Goal: Check status: Check status

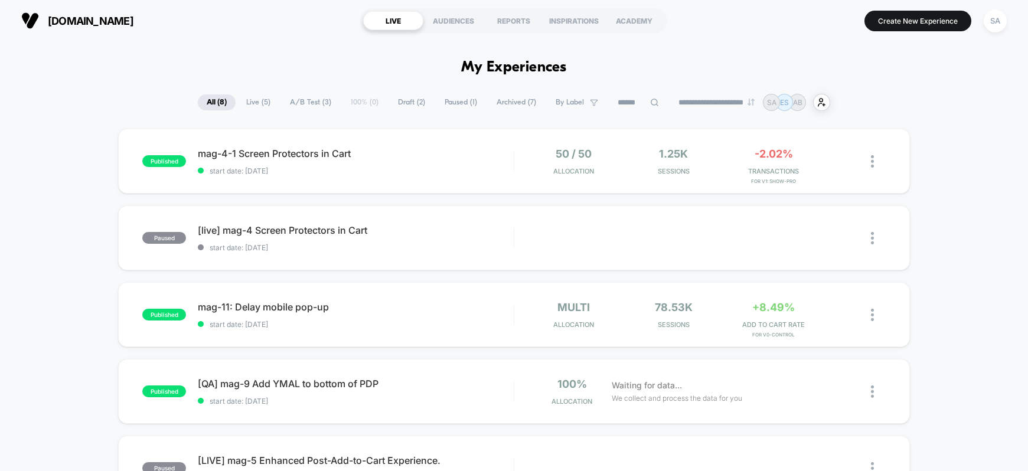
scroll to position [56, 0]
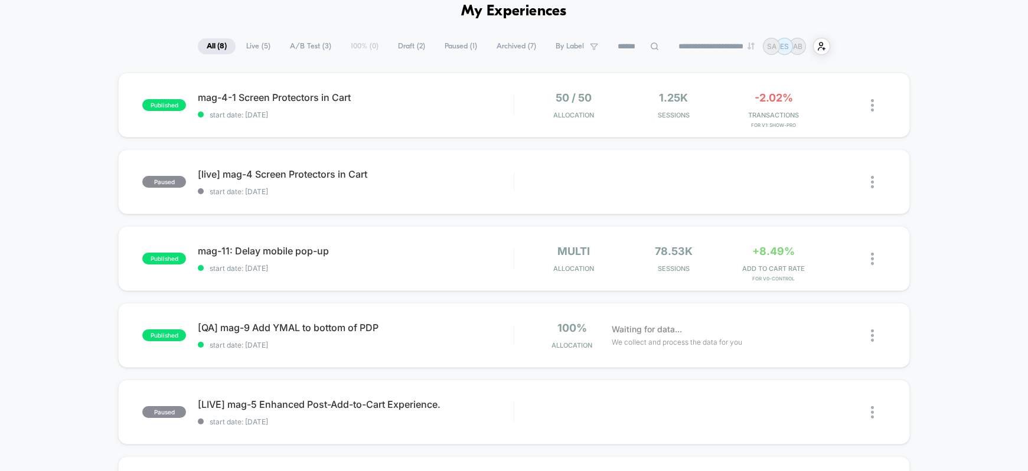
click at [211, 45] on span "All ( 8 )" at bounding box center [217, 46] width 38 height 16
click at [211, 97] on span "mag-4-1 Screen Protectors in Cart Click to edit experience details" at bounding box center [356, 98] width 316 height 12
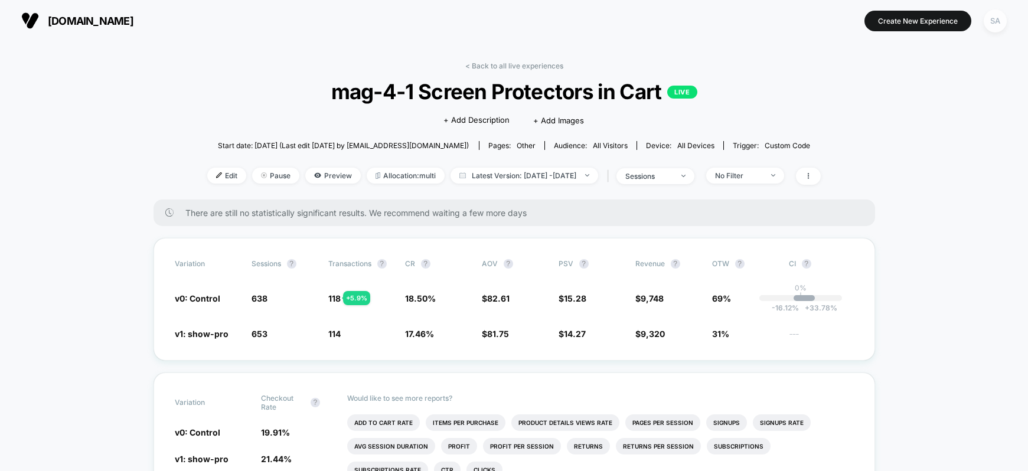
click at [992, 19] on div "SA" at bounding box center [995, 20] width 23 height 23
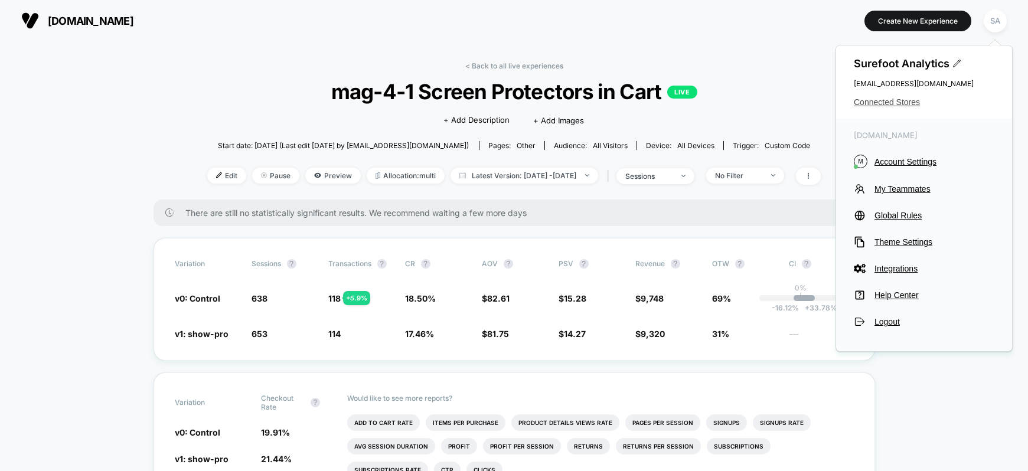
click at [861, 100] on span "Connected Stores" at bounding box center [924, 101] width 141 height 9
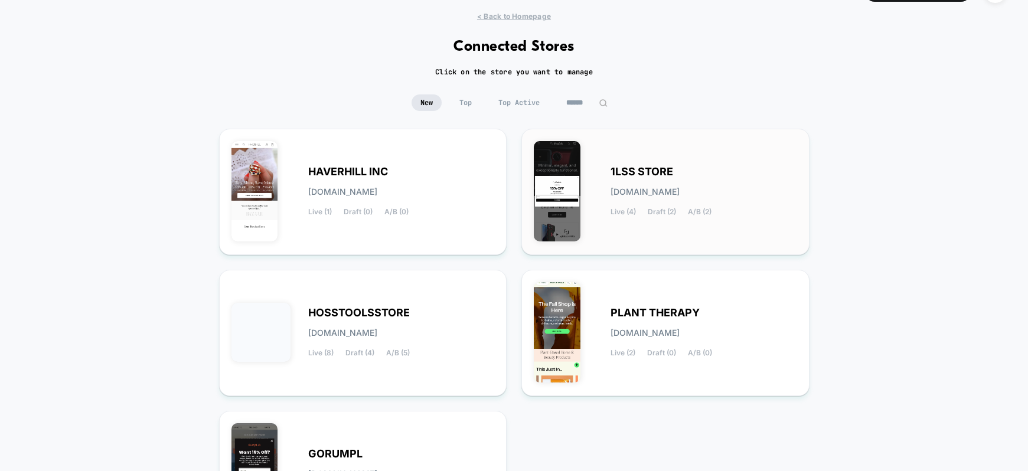
scroll to position [80, 0]
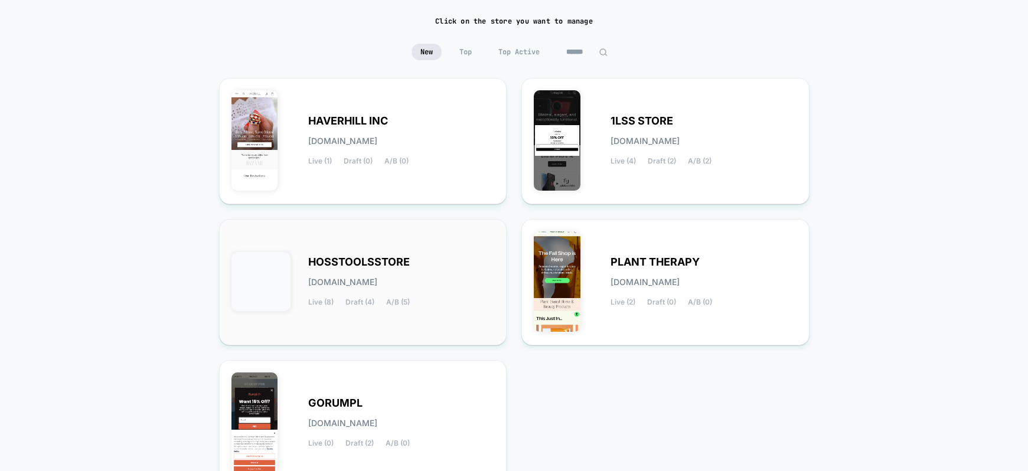
click at [428, 259] on div "HOSSTOOLSSTORE [DOMAIN_NAME] Live (8) Draft (4) A/B (5)" at bounding box center [401, 282] width 187 height 48
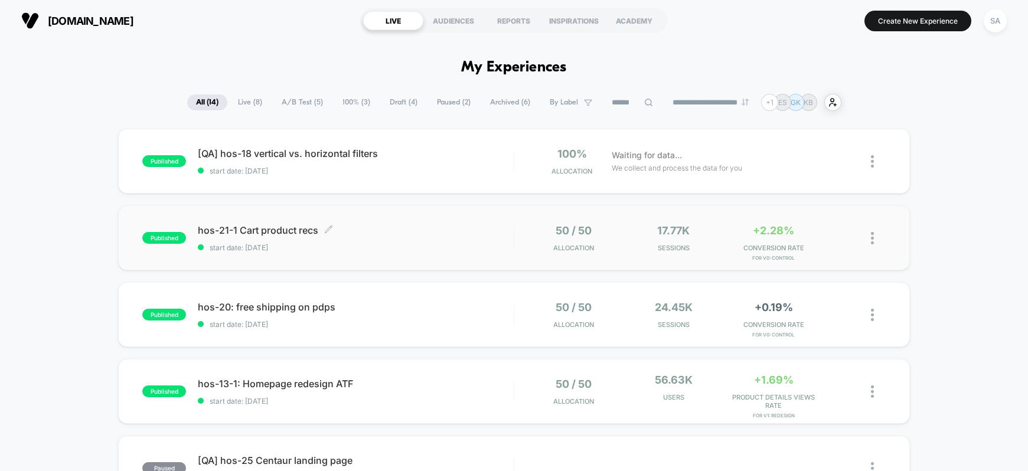
click at [233, 227] on span "hos-21-1 Cart product recs Click to edit experience details" at bounding box center [356, 230] width 316 height 12
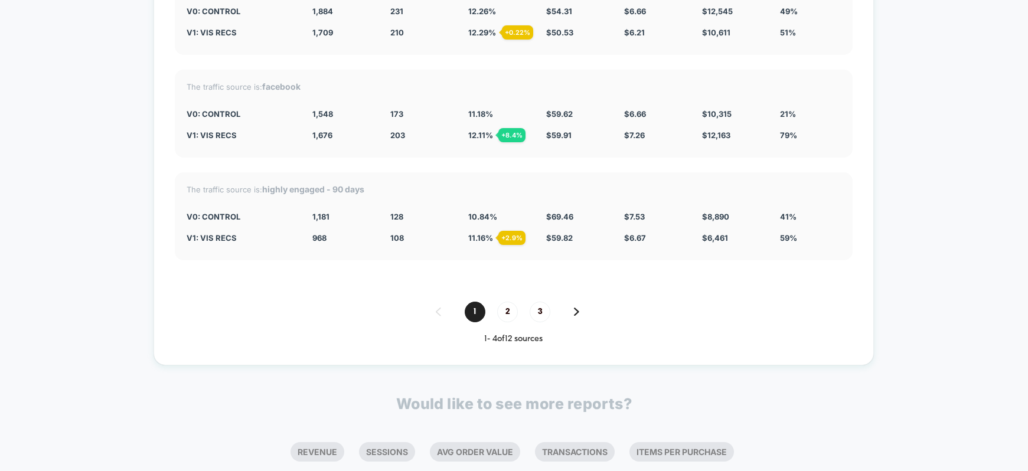
scroll to position [3036, 0]
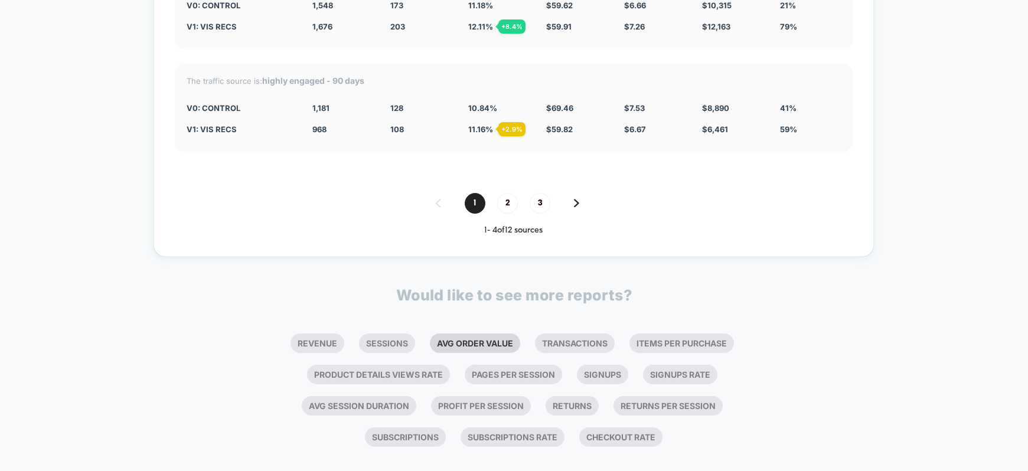
click at [491, 334] on li "Avg Order Value" at bounding box center [475, 343] width 90 height 19
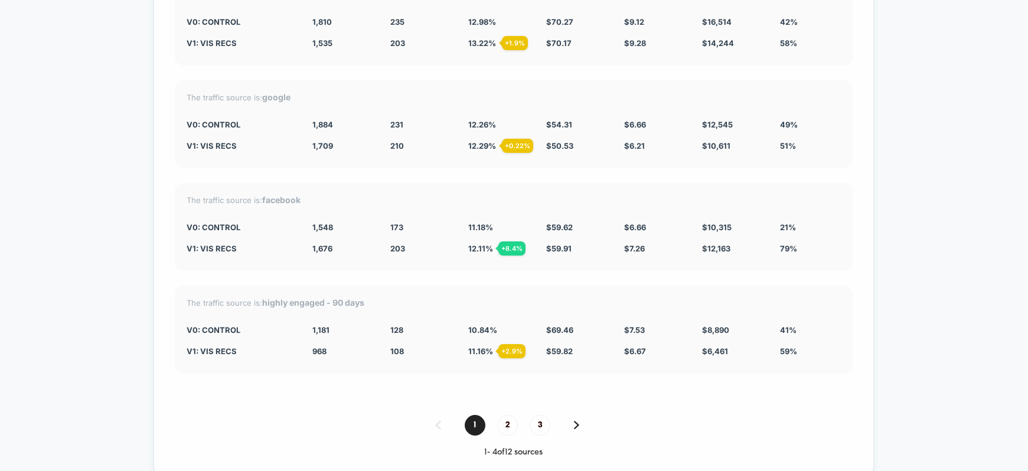
scroll to position [3254, 0]
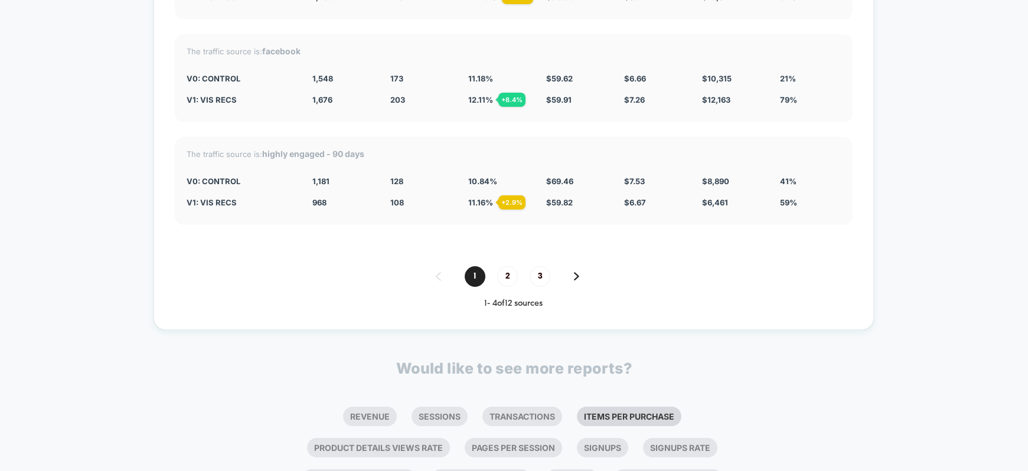
click at [629, 407] on li "Items Per Purchase" at bounding box center [629, 416] width 105 height 19
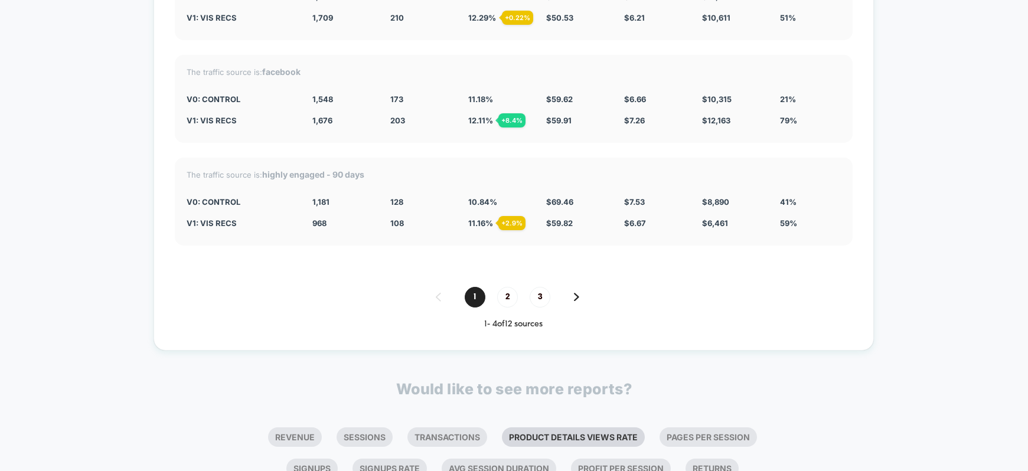
scroll to position [3586, 0]
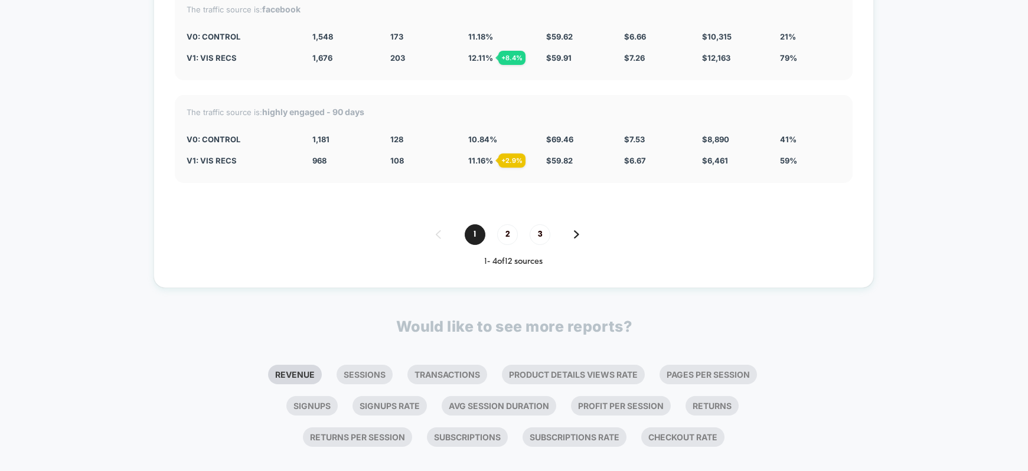
click at [307, 365] on li "Revenue" at bounding box center [295, 374] width 54 height 19
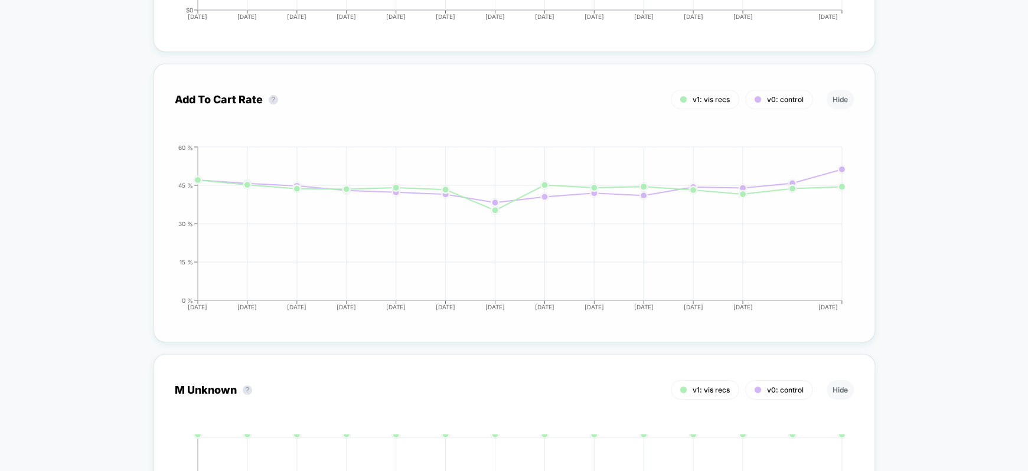
scroll to position [1680, 0]
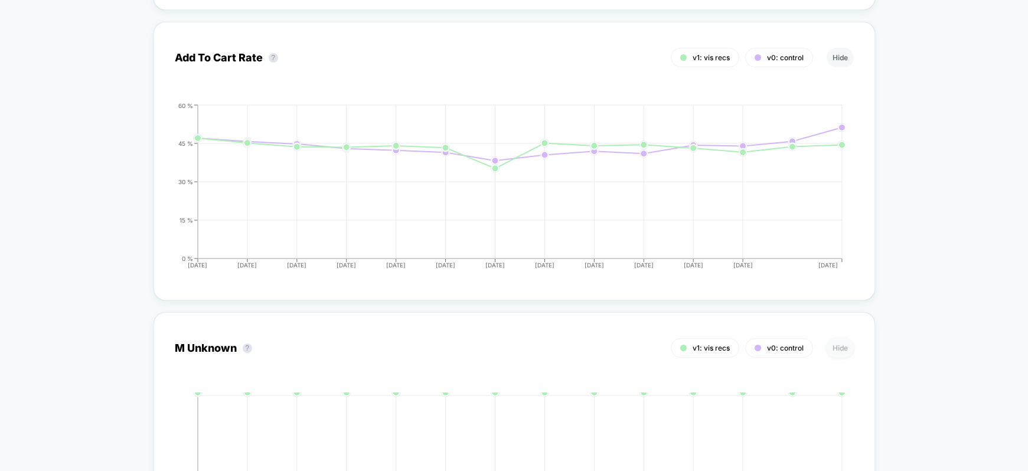
click at [844, 338] on button "Hide" at bounding box center [840, 347] width 27 height 19
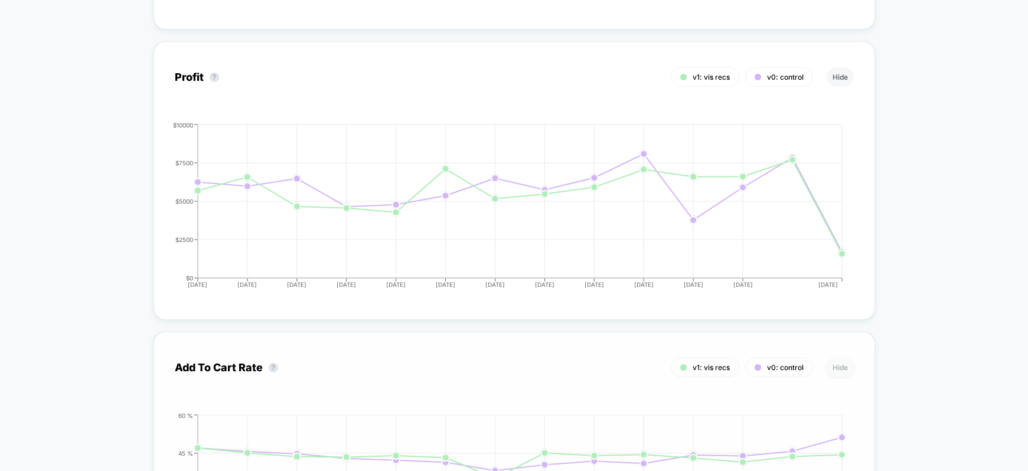
click at [836, 361] on button "Hide" at bounding box center [840, 367] width 27 height 19
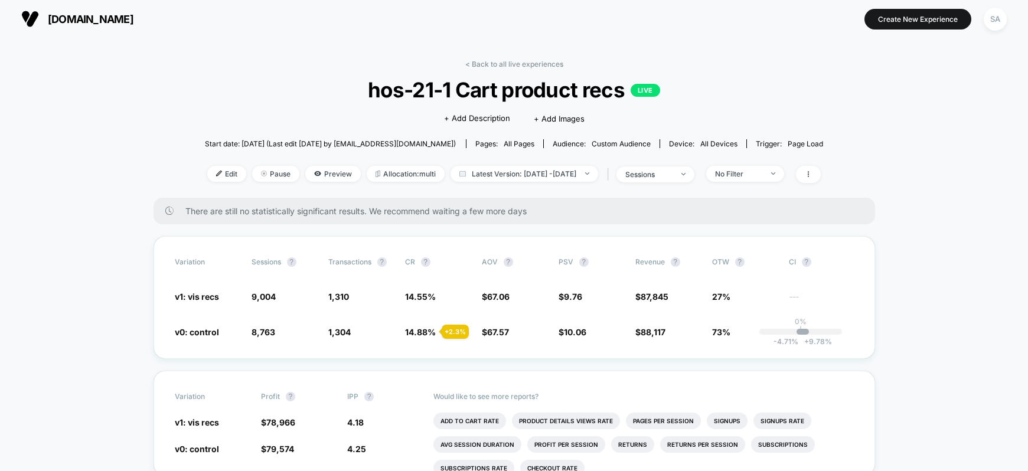
scroll to position [0, 0]
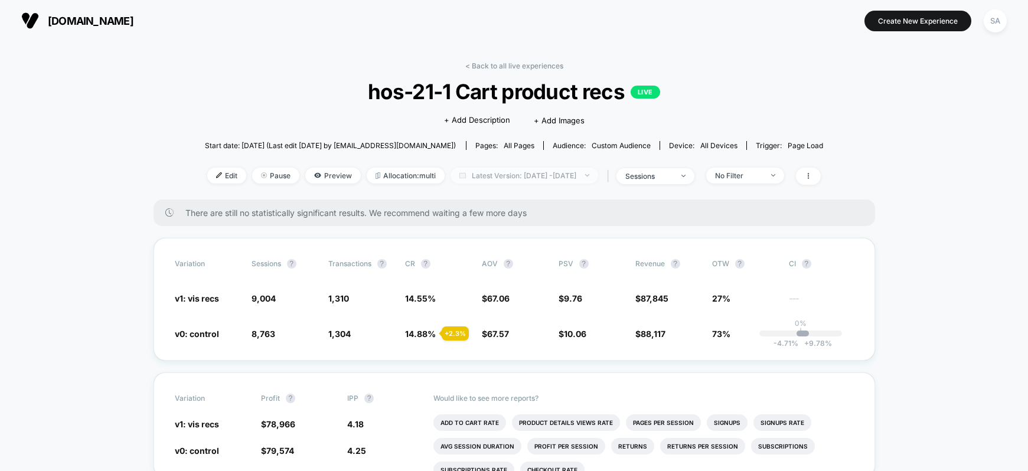
click at [596, 174] on span "Latest Version: [DATE] - [DATE]" at bounding box center [525, 176] width 148 height 16
select select "*"
select select "****"
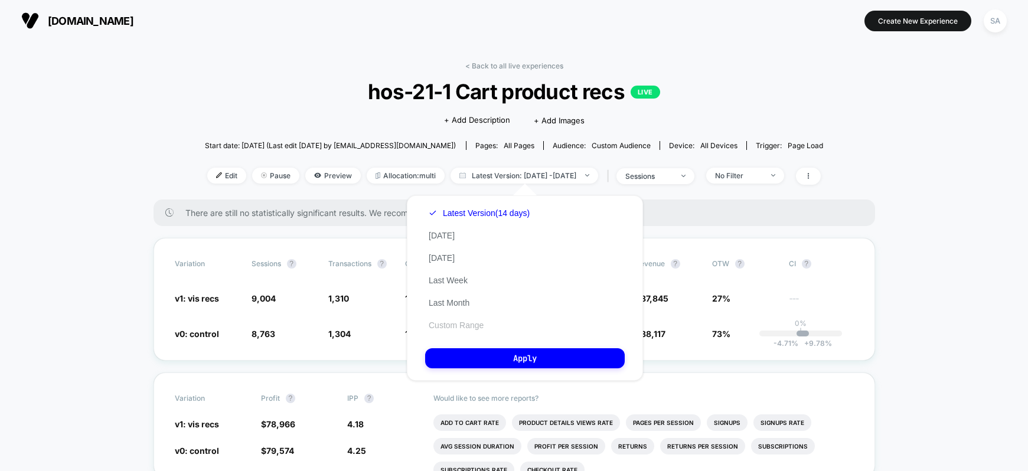
click at [449, 326] on button "Custom Range" at bounding box center [456, 325] width 62 height 11
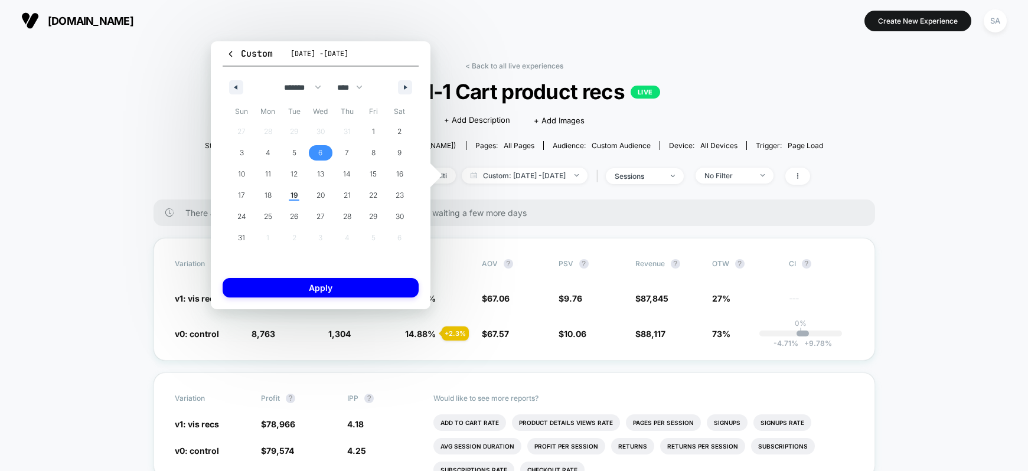
click at [314, 149] on span "6" at bounding box center [321, 152] width 27 height 15
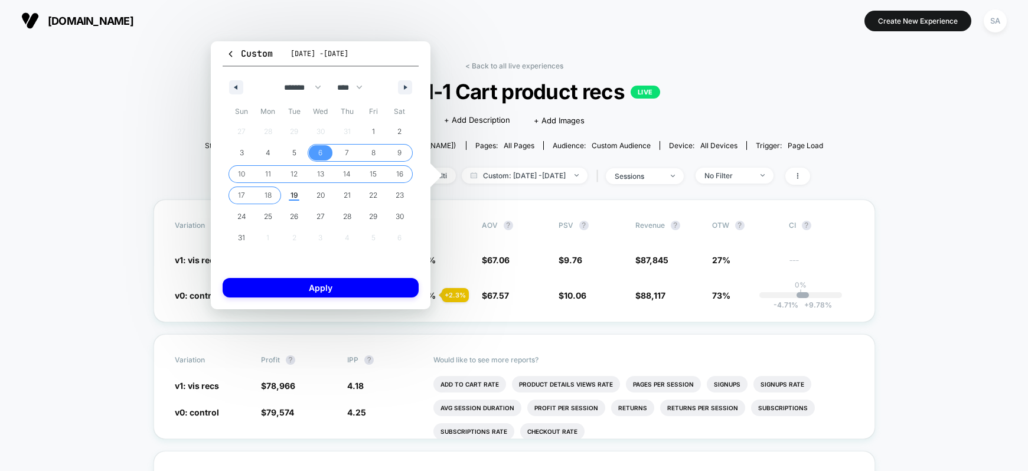
click at [269, 192] on span "18" at bounding box center [268, 195] width 7 height 21
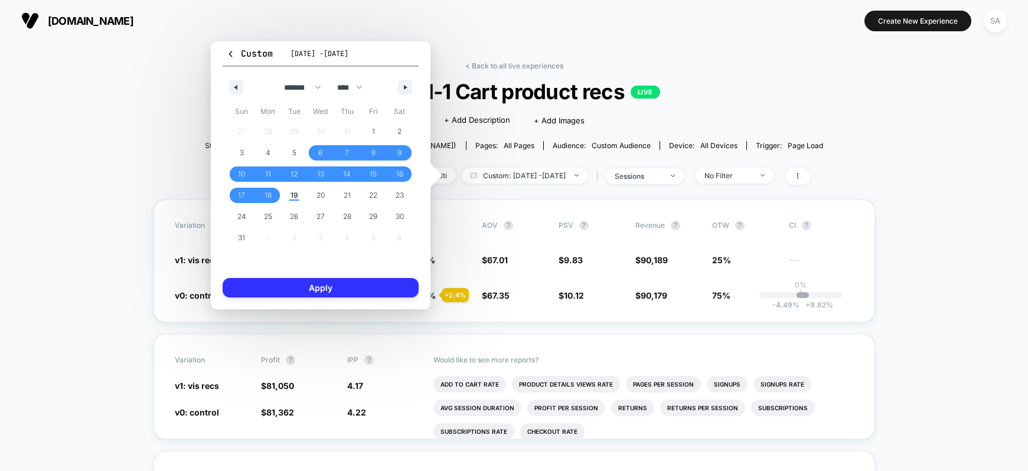
click at [292, 287] on button "Apply" at bounding box center [321, 287] width 196 height 19
